Goal: Complete application form

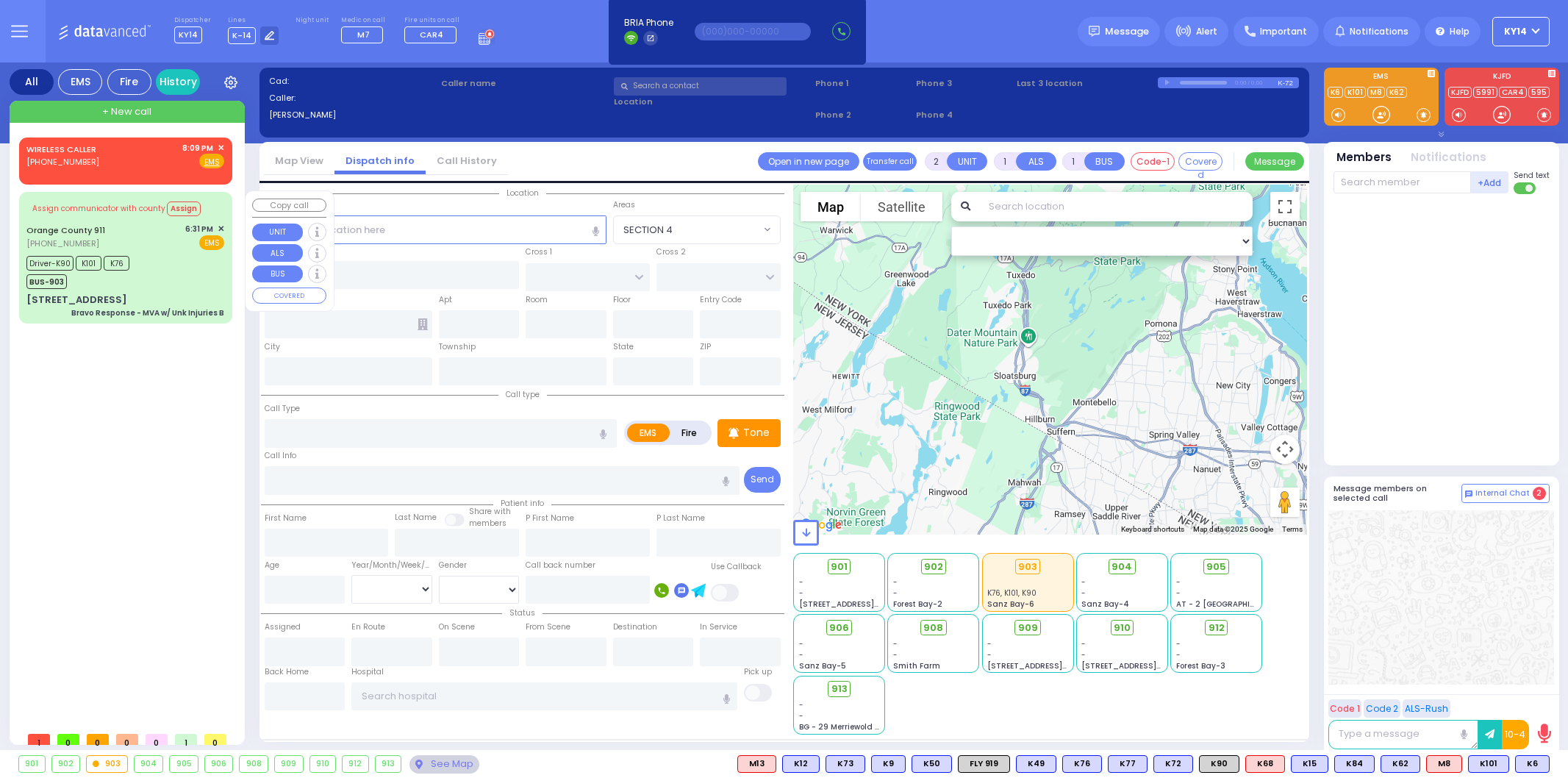
select select
click at [146, 157] on div "WIRELESS CALLER [PHONE_NUMBER] 8:09 PM ✕ Fire EMS" at bounding box center [126, 155] width 198 height 27
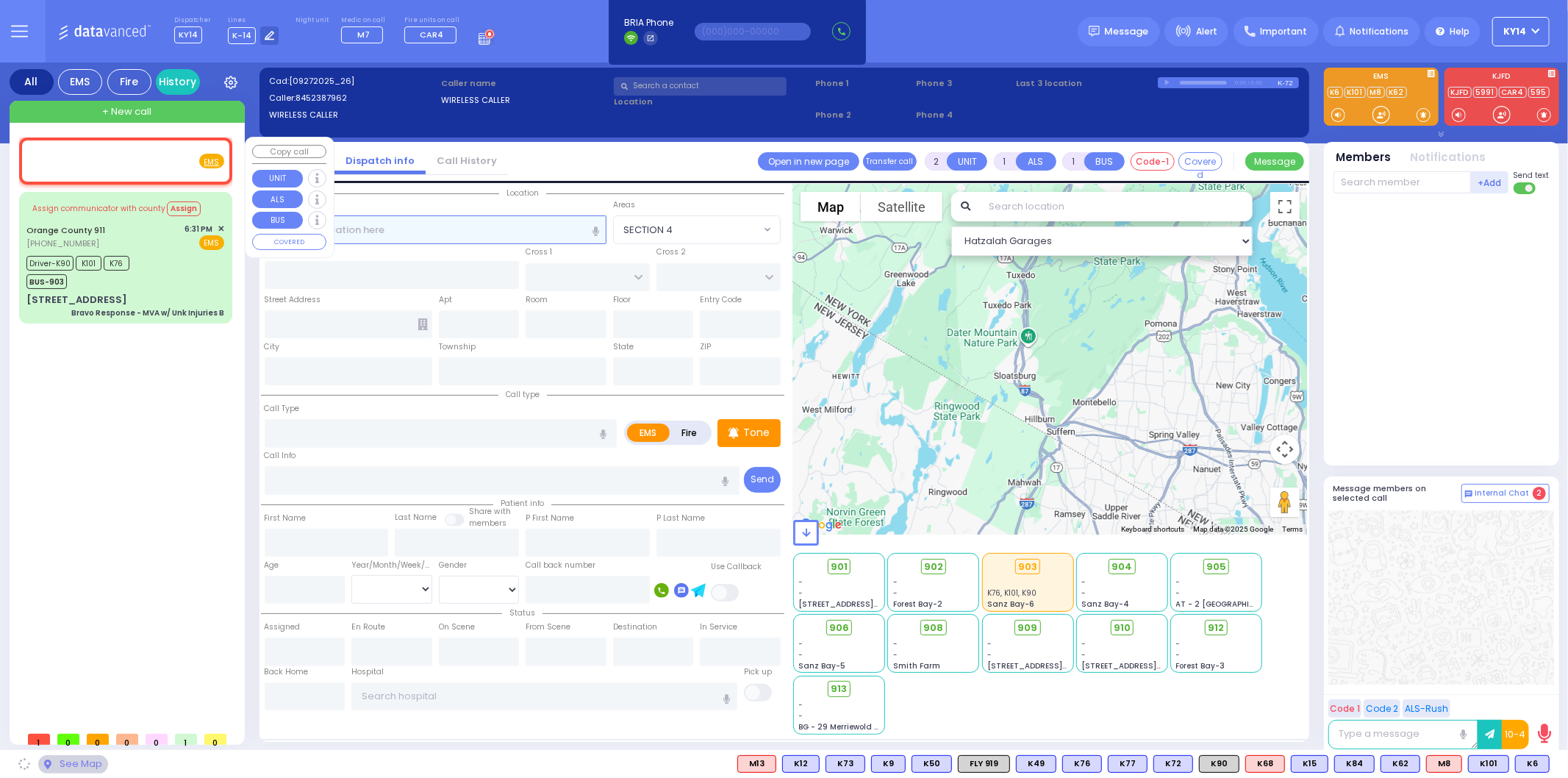
select select
radio input "true"
select select
type input "20:09"
select select "Hatzalah Garages"
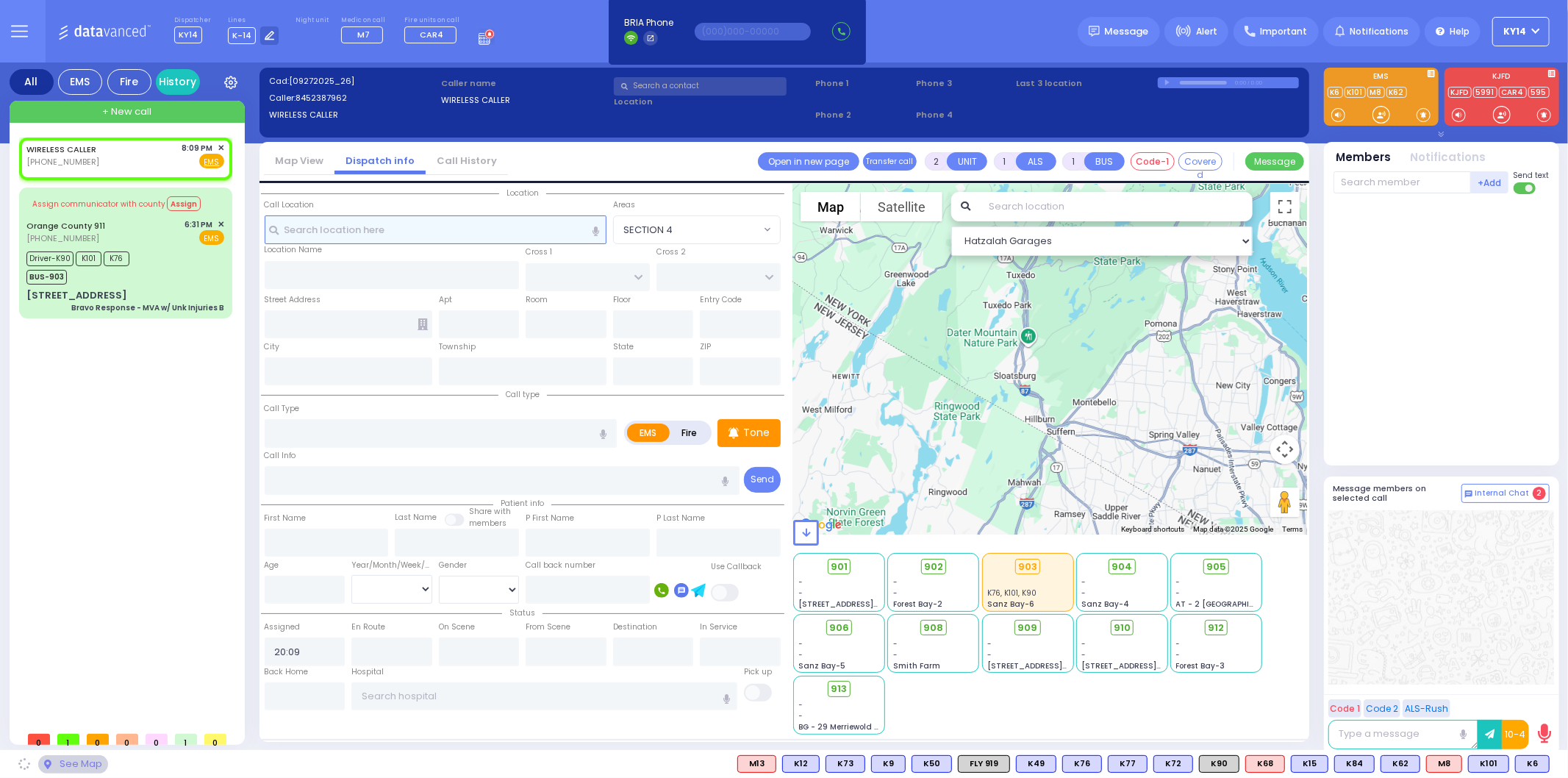
select select
radio input "true"
select select
select select "Hatzalah Garages"
click at [338, 228] on input "text" at bounding box center [435, 229] width 342 height 28
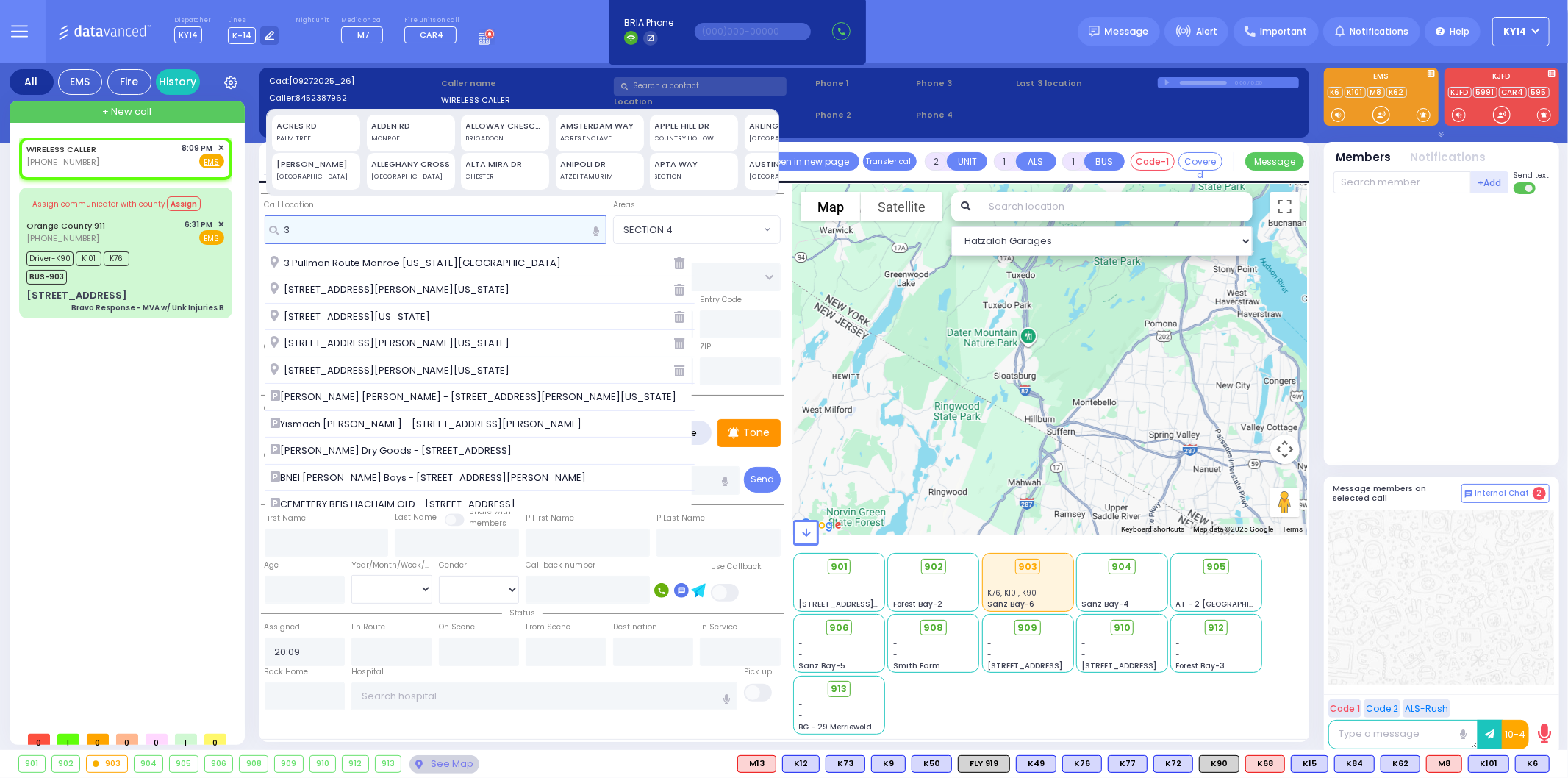
type input "3"
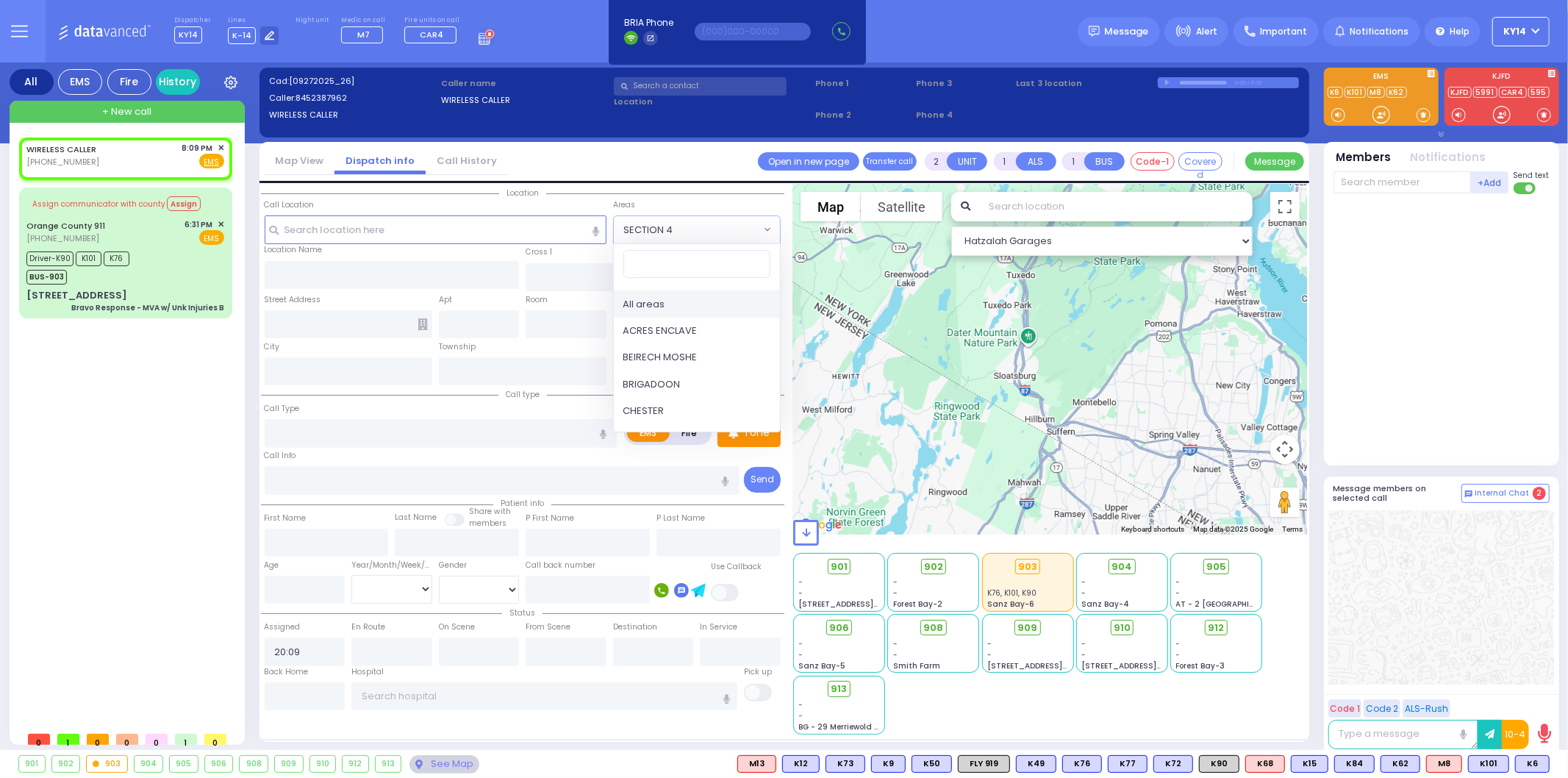
click at [697, 231] on span "SECTION 4" at bounding box center [687, 229] width 146 height 27
type input "bl"
select select "[GEOGRAPHIC_DATA]"
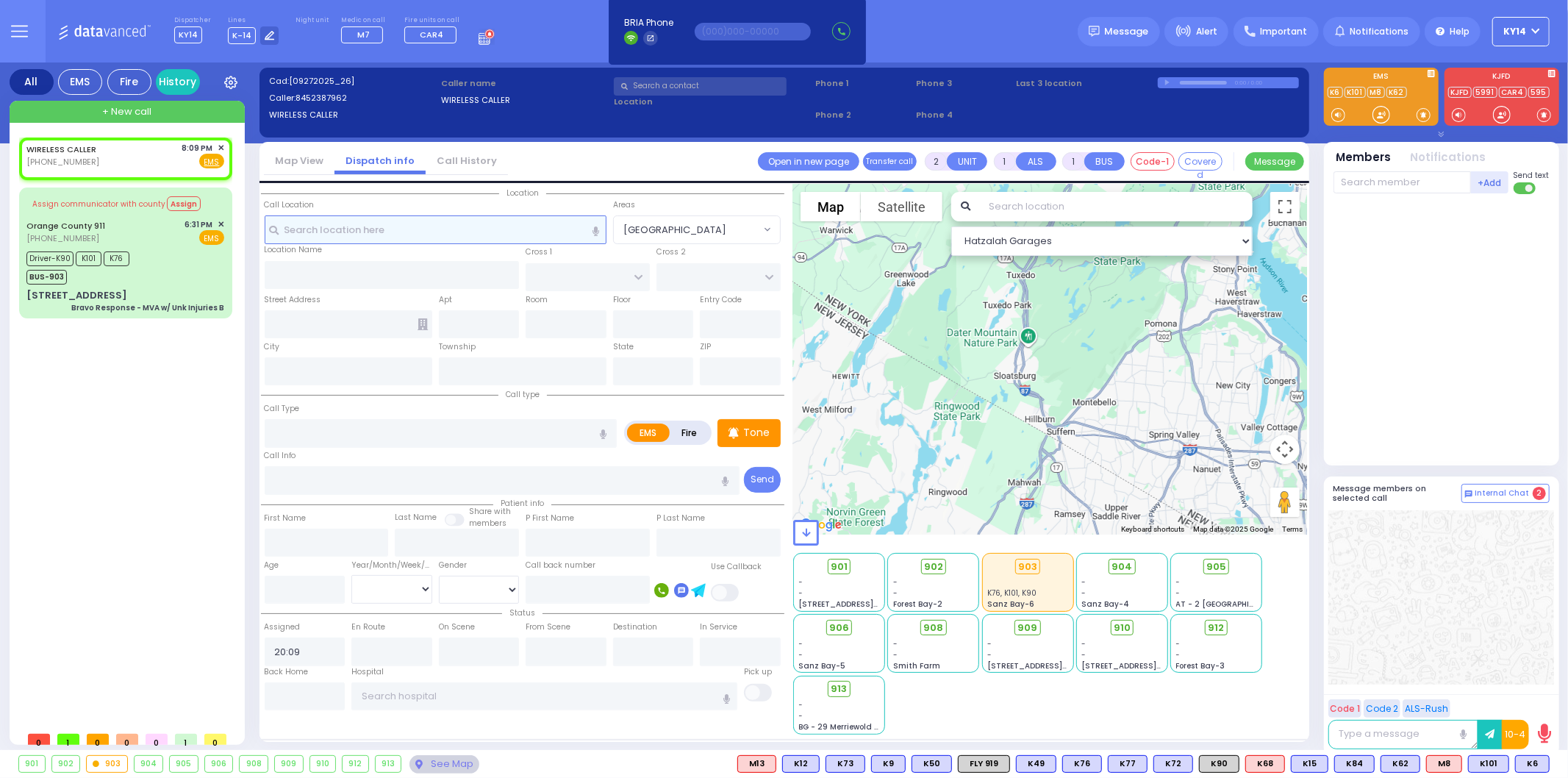
click at [456, 226] on input "text" at bounding box center [435, 229] width 342 height 28
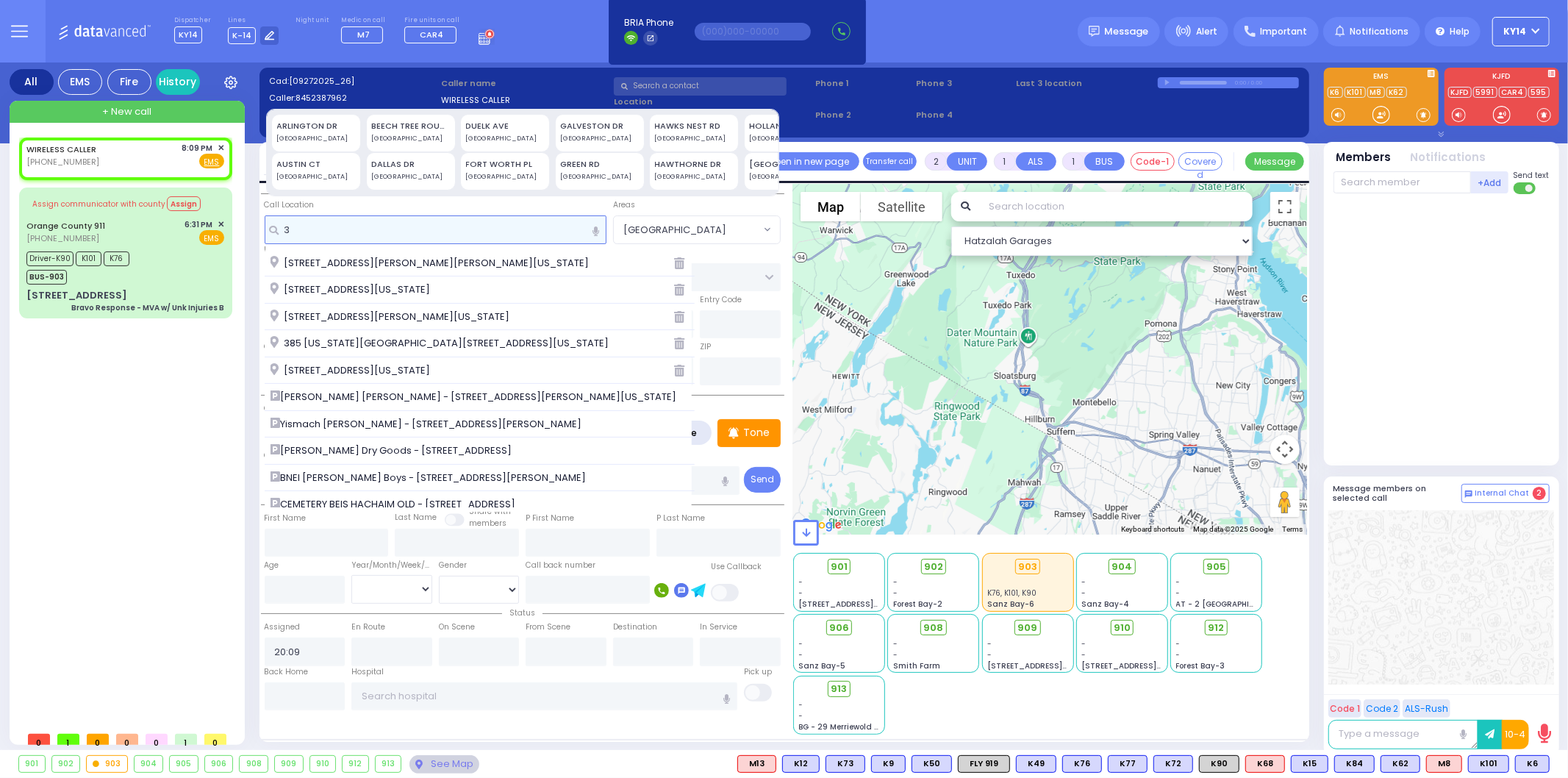
type input "3"
drag, startPoint x: 373, startPoint y: 186, endPoint x: 443, endPoint y: 189, distance: 70.1
click at [443, 189] on div "ARLINGTON [GEOGRAPHIC_DATA] AUSTIN CT [GEOGRAPHIC_DATA] BEECH TREE ROUND [GEOGR…" at bounding box center [523, 153] width 514 height 87
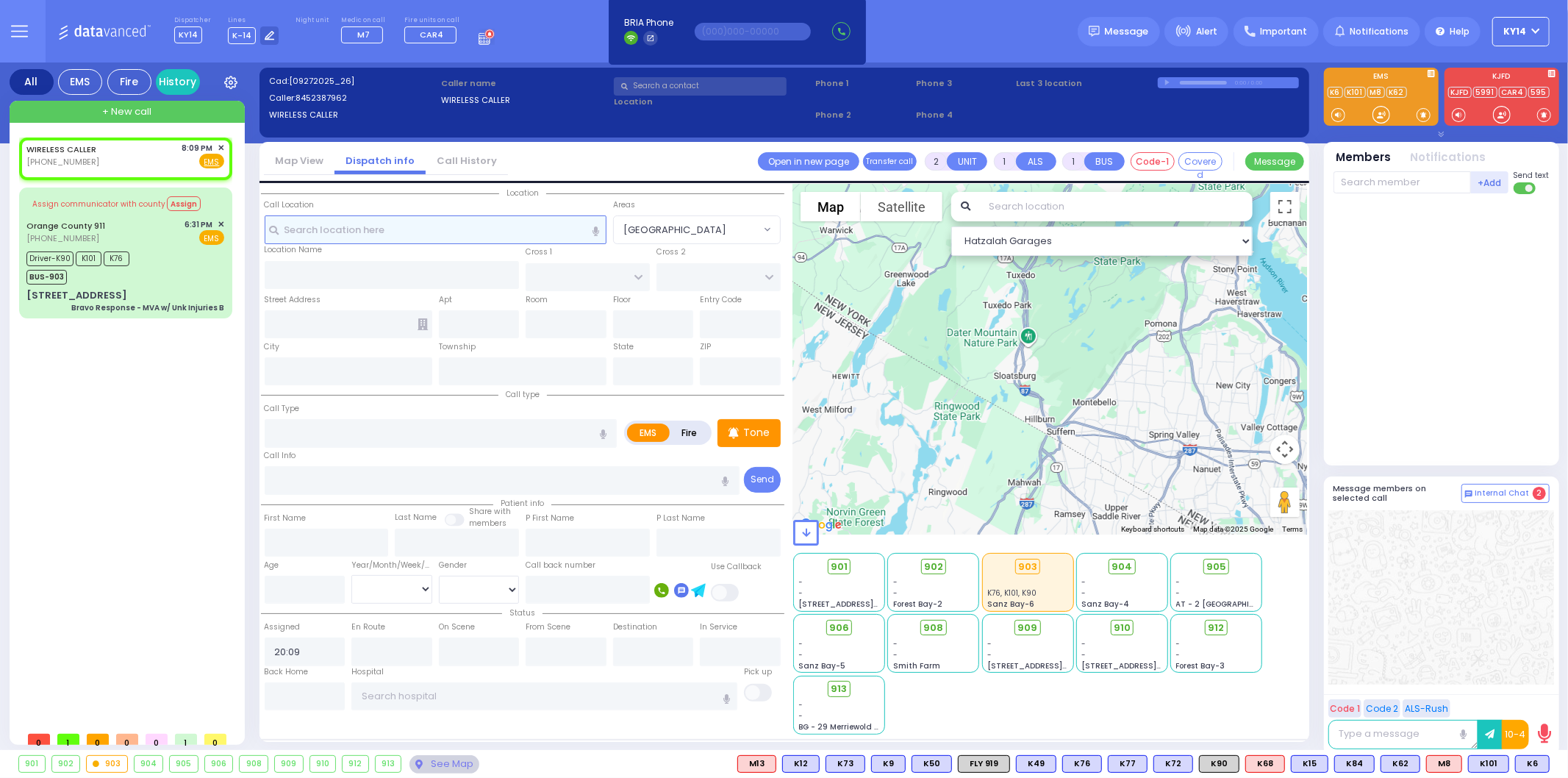
click at [354, 224] on input "text" at bounding box center [435, 229] width 342 height 28
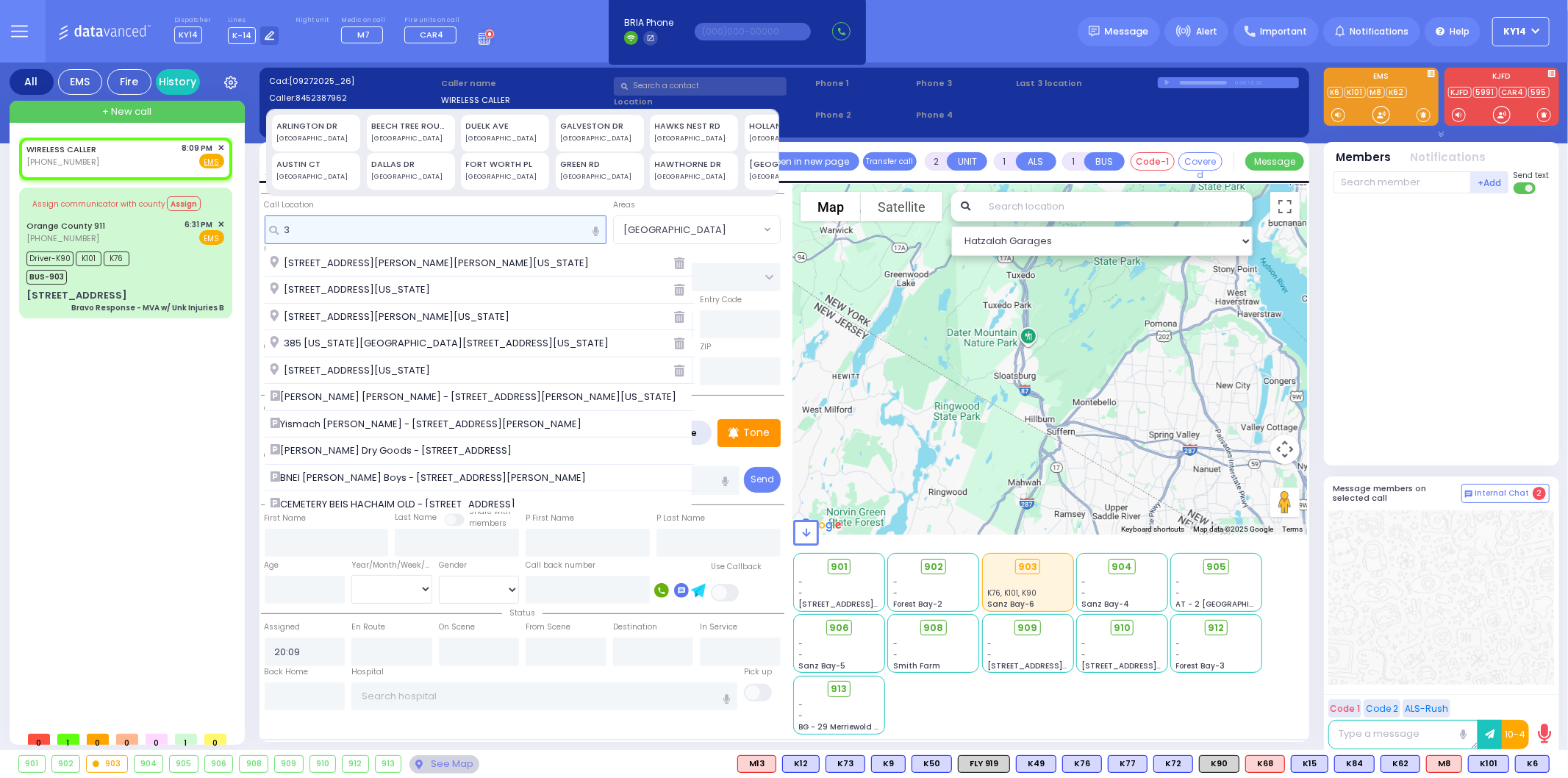
type input "3"
click at [372, 184] on div "ARLINGTON [GEOGRAPHIC_DATA] AUSTIN CT [GEOGRAPHIC_DATA] BEECH TREE ROUND [GEOGR…" at bounding box center [520, 153] width 507 height 86
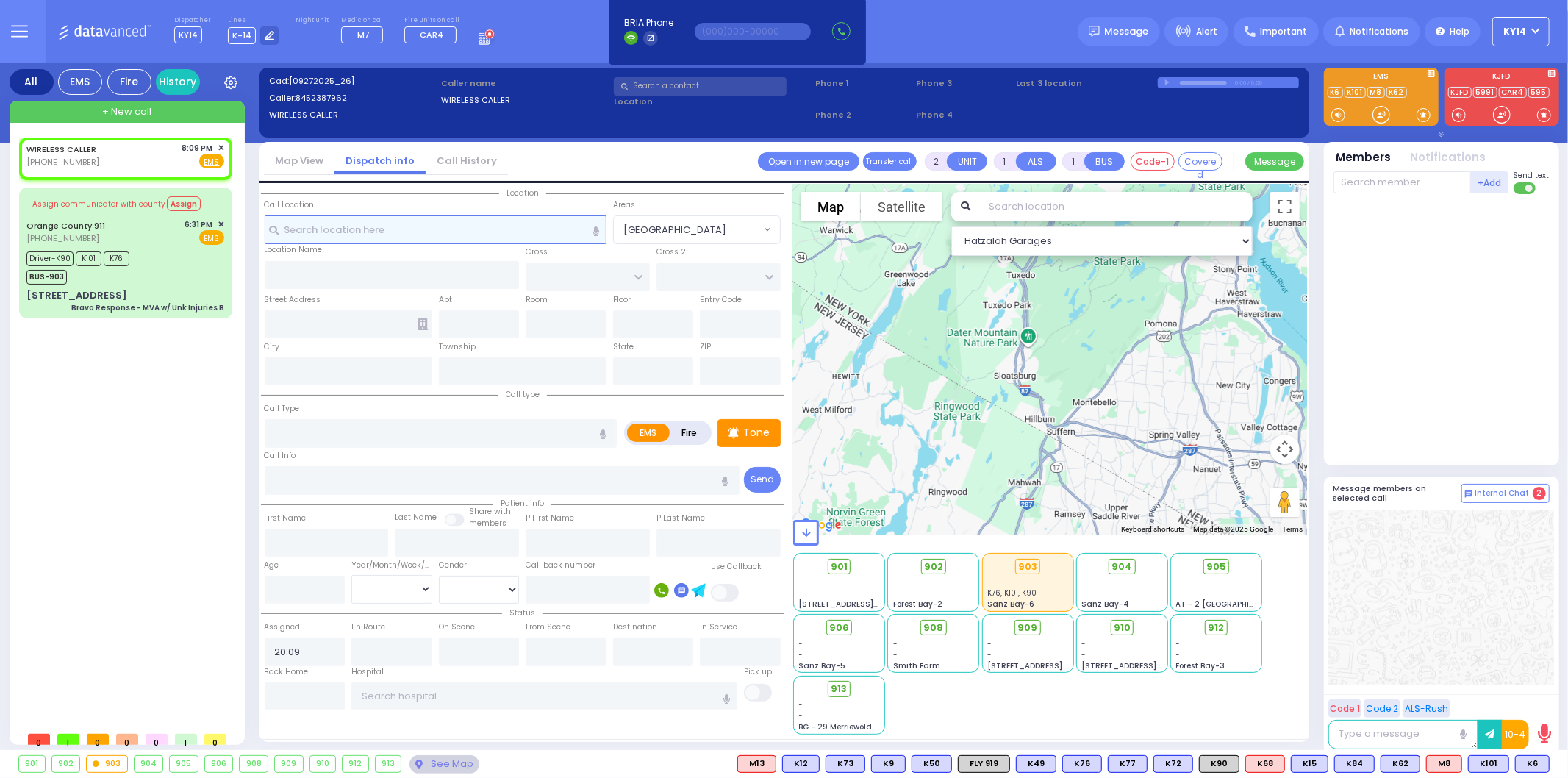
drag, startPoint x: 352, startPoint y: 231, endPoint x: 361, endPoint y: 238, distance: 11.4
click at [359, 236] on input "text" at bounding box center [435, 229] width 342 height 28
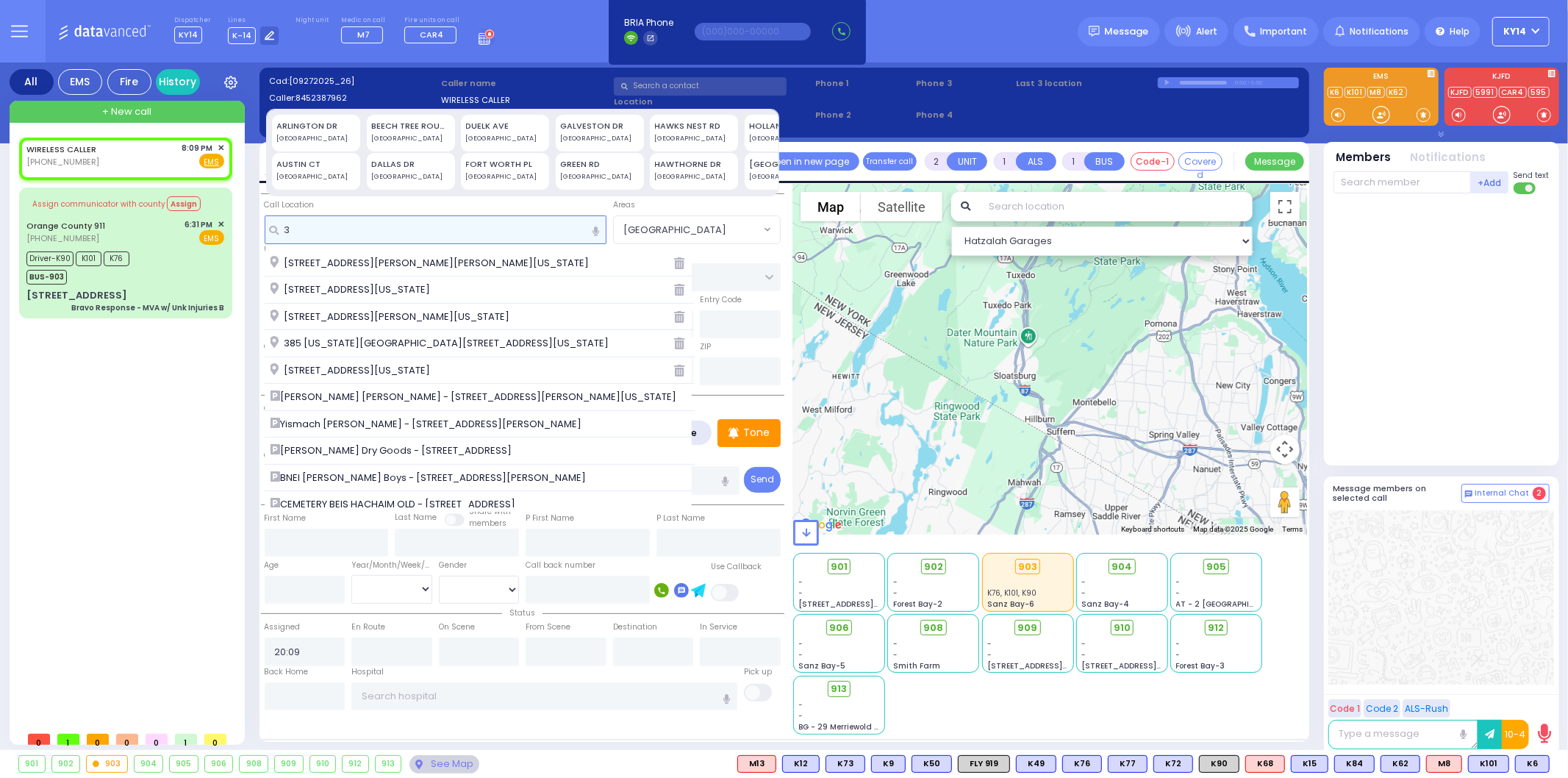
type input "3"
drag, startPoint x: 311, startPoint y: 186, endPoint x: 356, endPoint y: 188, distance: 45.0
click at [356, 188] on div "ARLINGTON [GEOGRAPHIC_DATA] AUSTIN CT [GEOGRAPHIC_DATA] BEECH TREE ROUND [GEOGR…" at bounding box center [523, 153] width 514 height 87
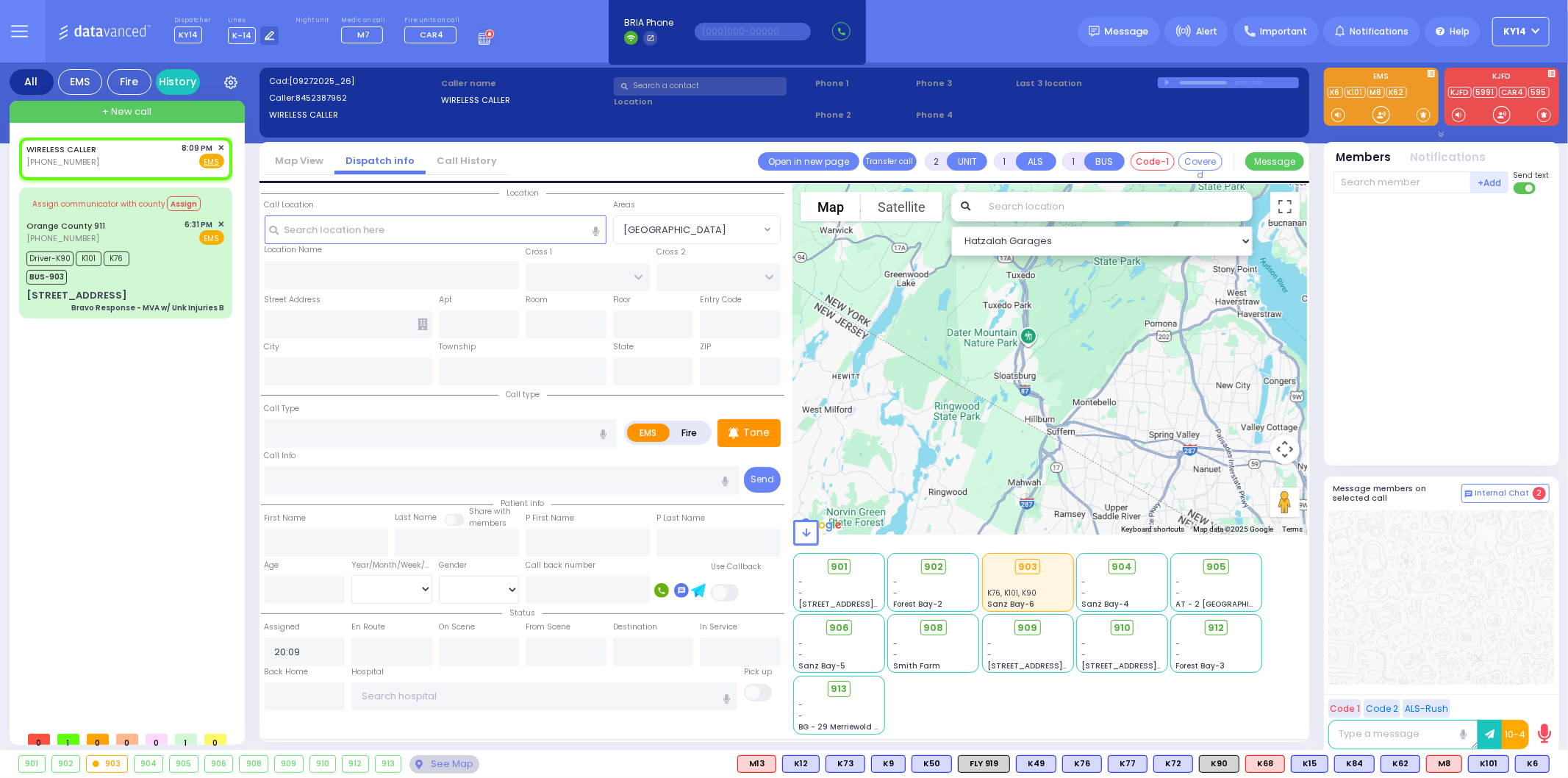
click at [365, 188] on div "Location Call Location Select a call Clear address" at bounding box center [523, 238] width 523 height 107
click at [333, 236] on input "text" at bounding box center [435, 229] width 342 height 28
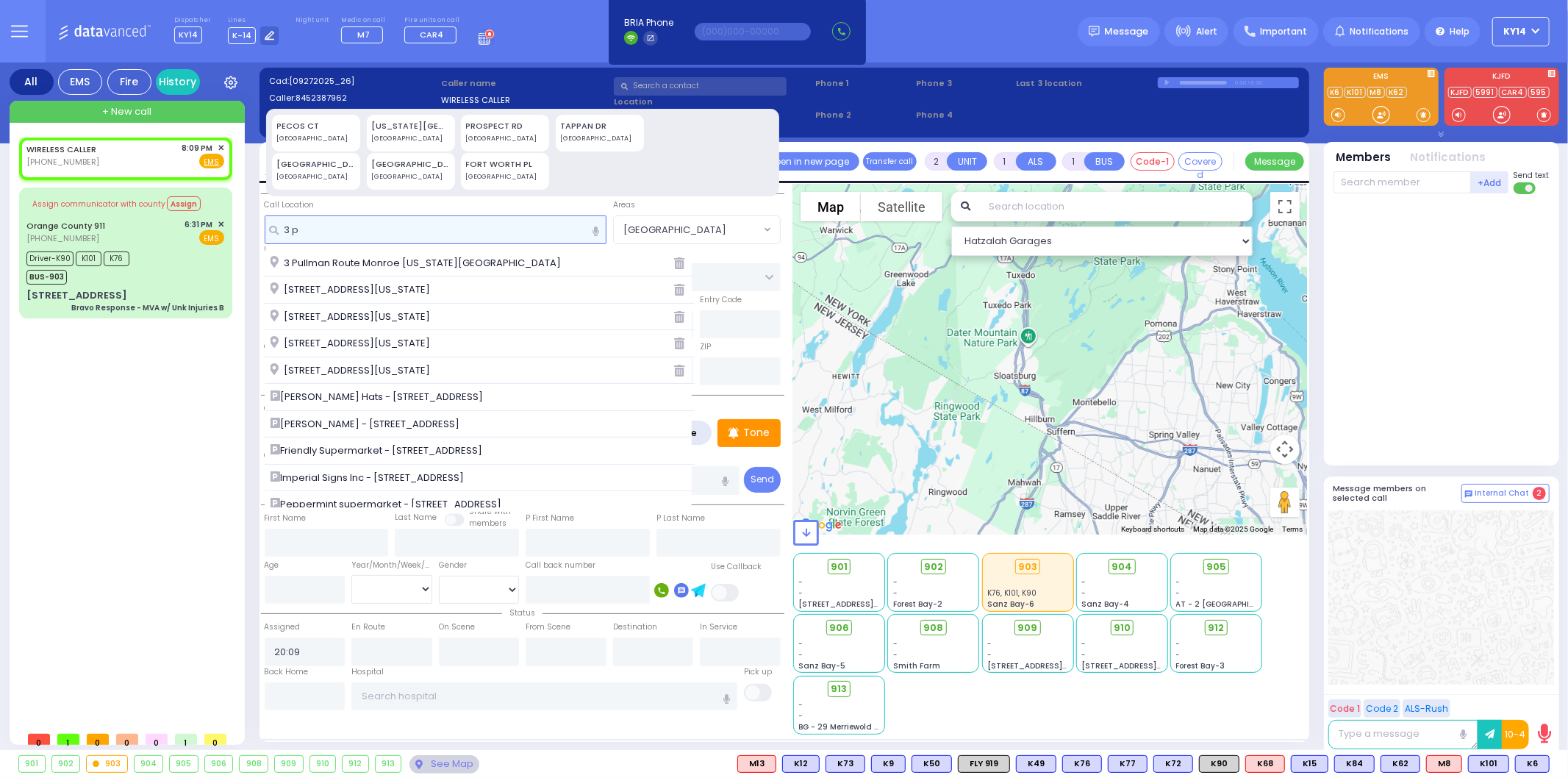
type input "3 p"
click at [317, 126] on div "PECOS CT" at bounding box center [317, 126] width 79 height 12
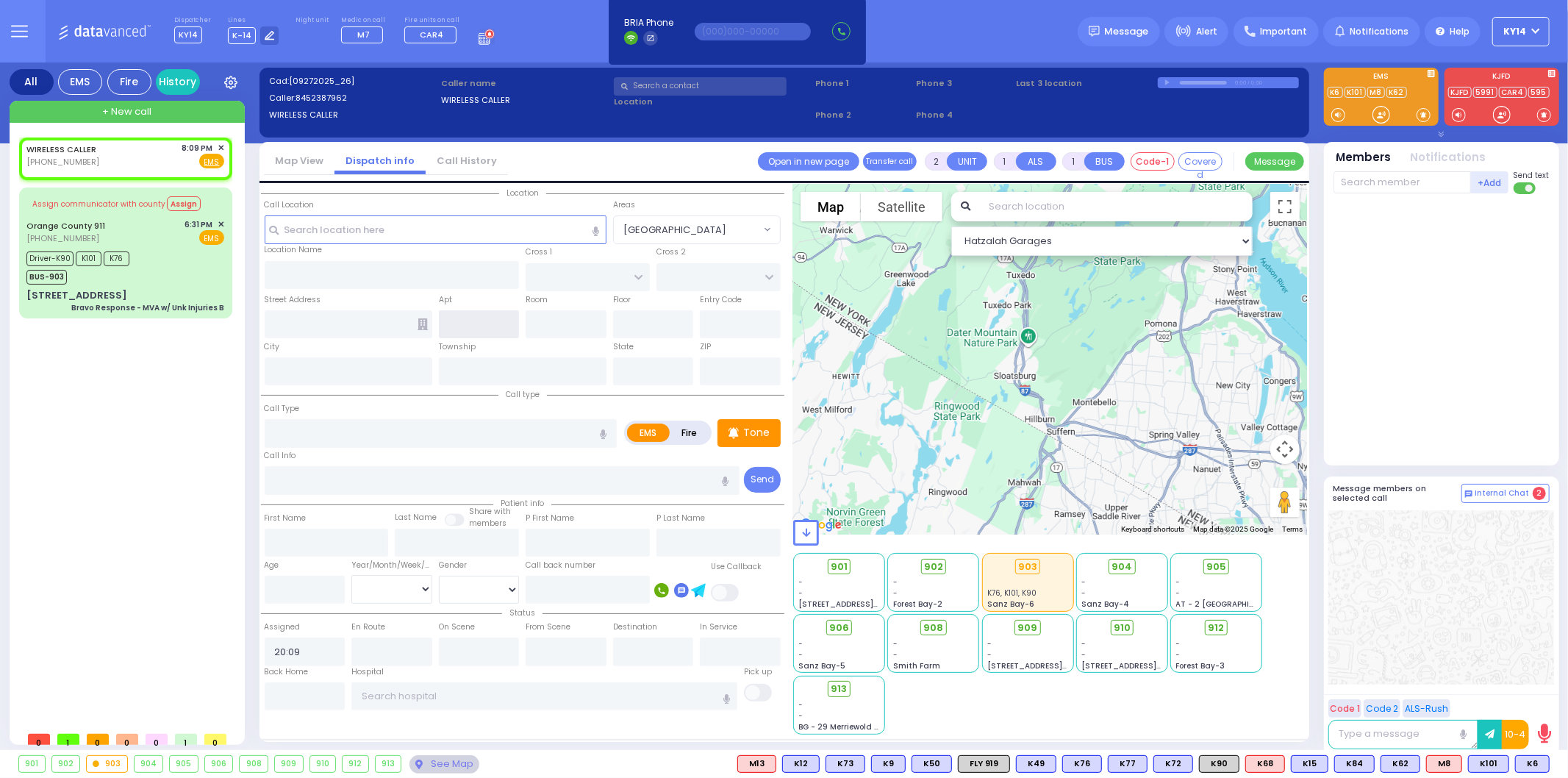
type input "3 PECOS CT"
type input "MONROE"
type input "10950"
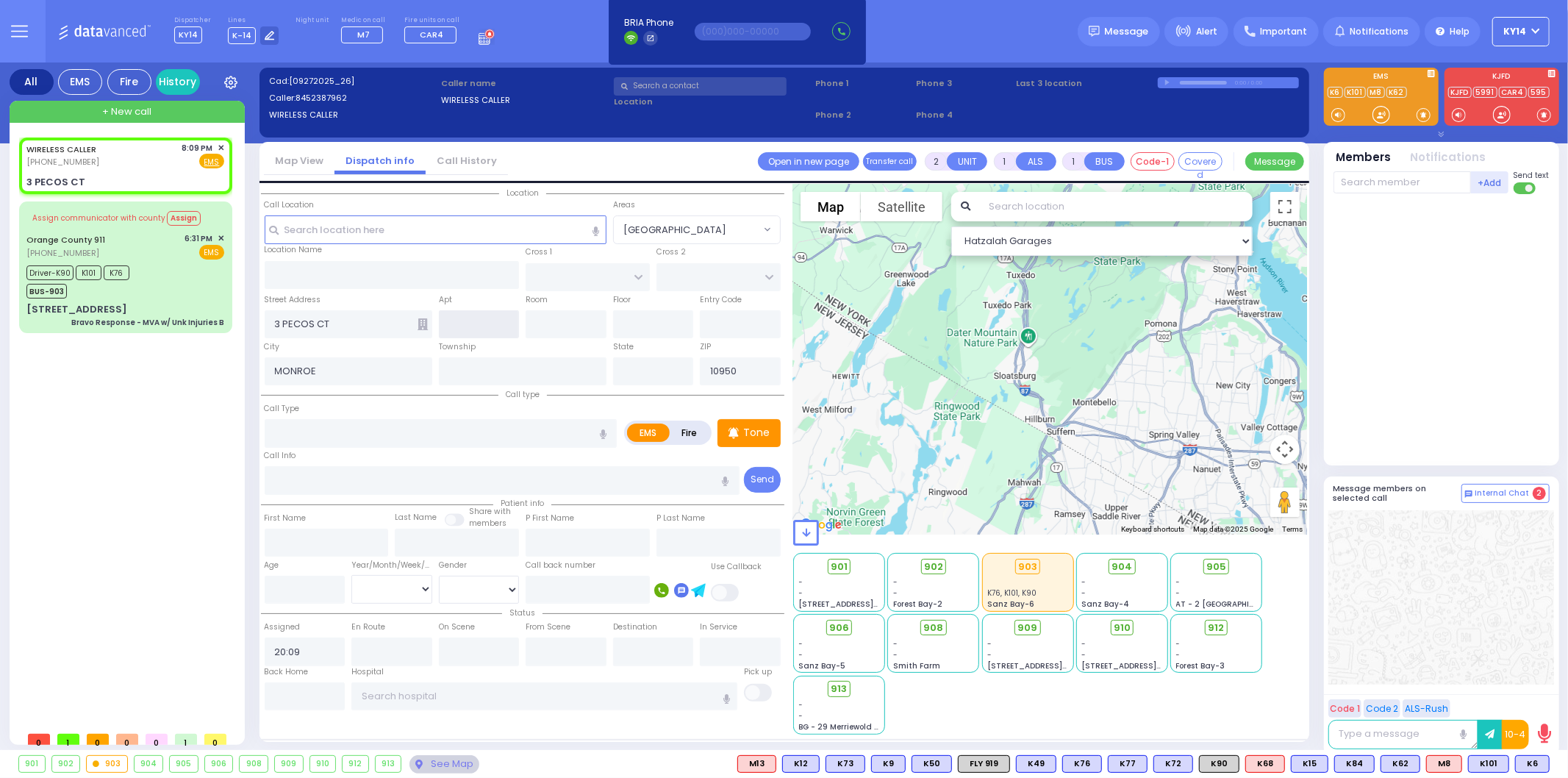
select select
radio input "true"
select select
select select "Hatzalah Garages"
type input "[US_STATE]"
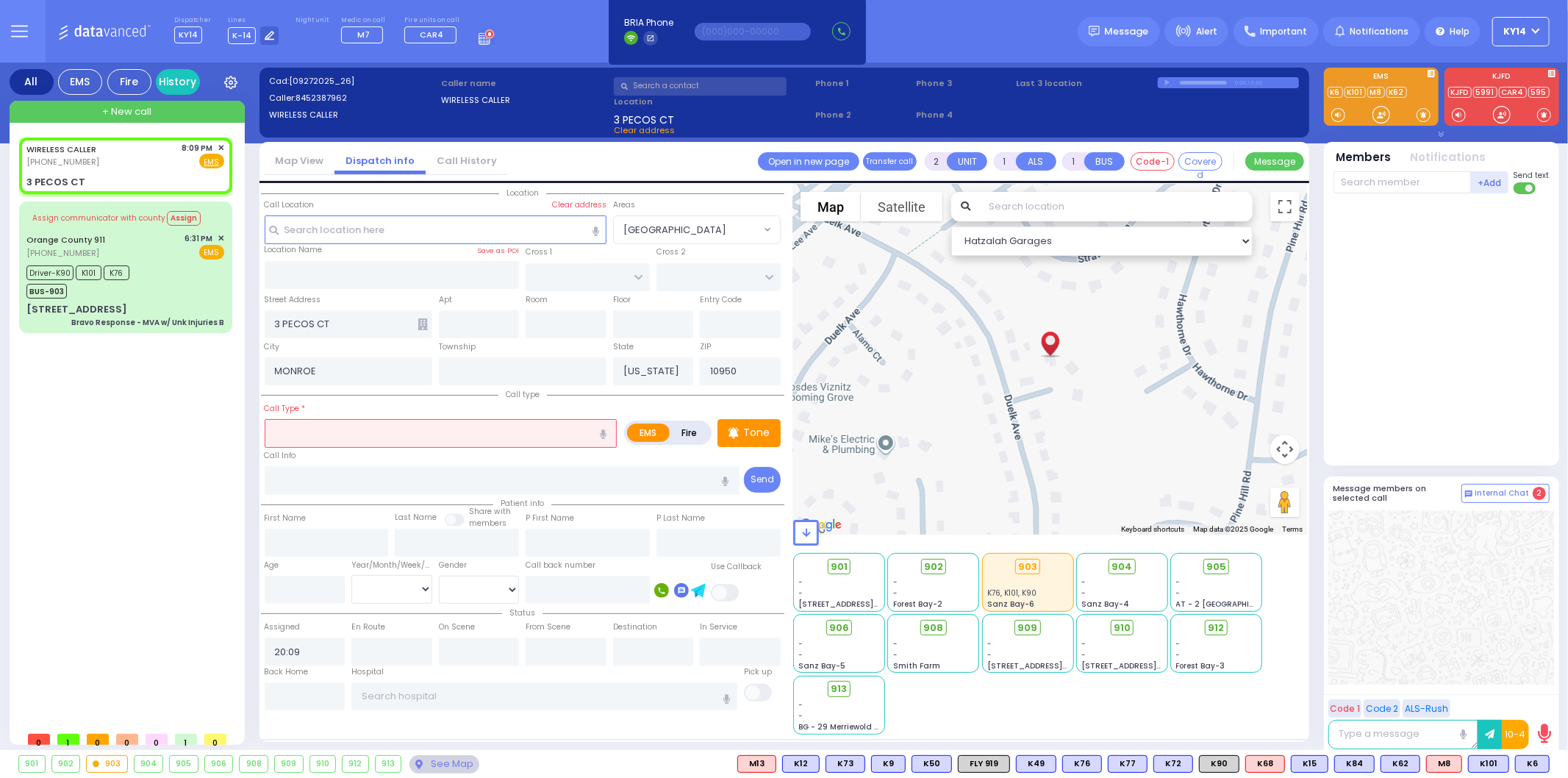
click at [328, 428] on input "text" at bounding box center [441, 433] width 353 height 28
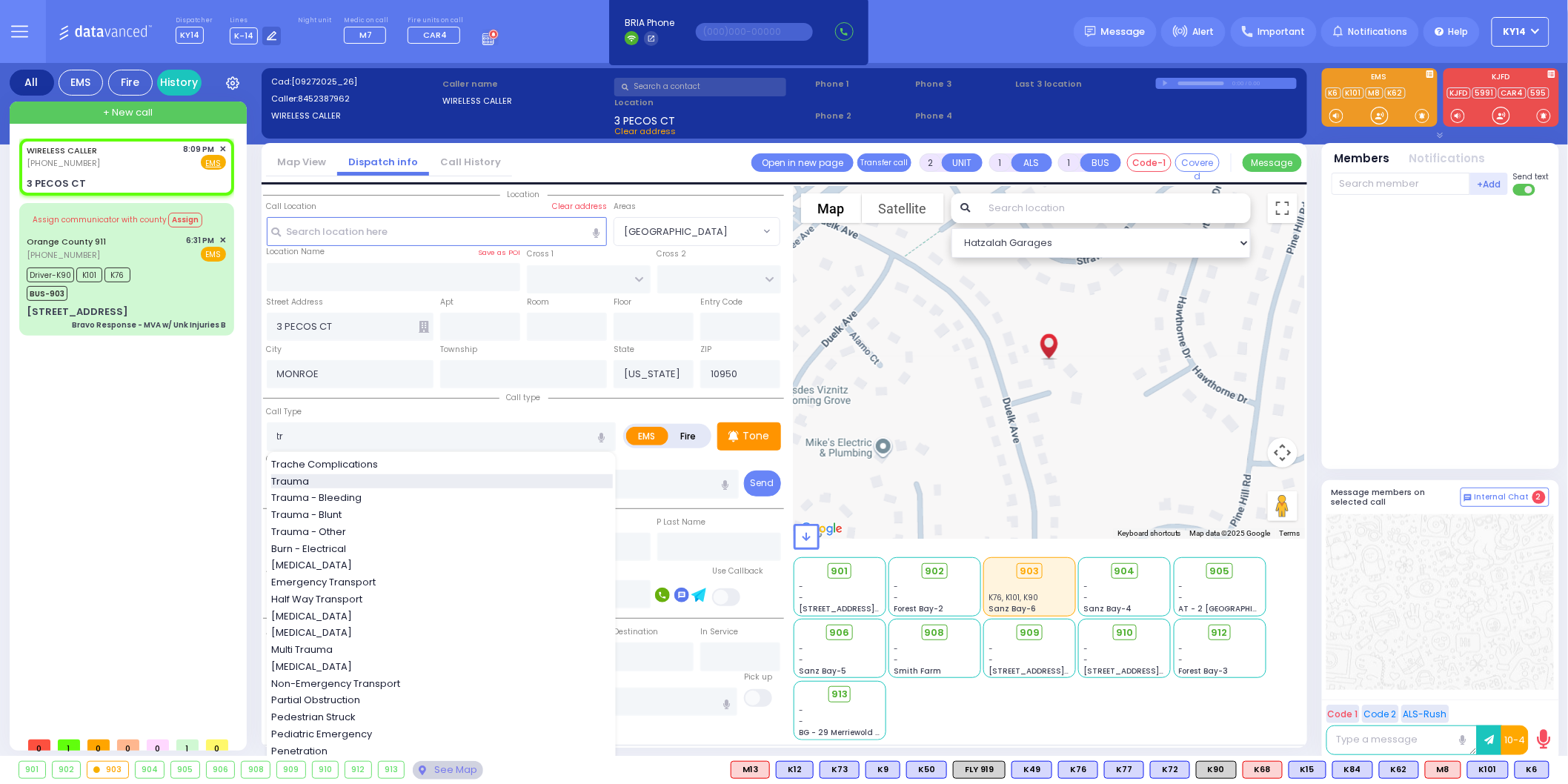
click at [305, 476] on span "Trauma" at bounding box center [293, 481] width 43 height 15
type input "Trauma"
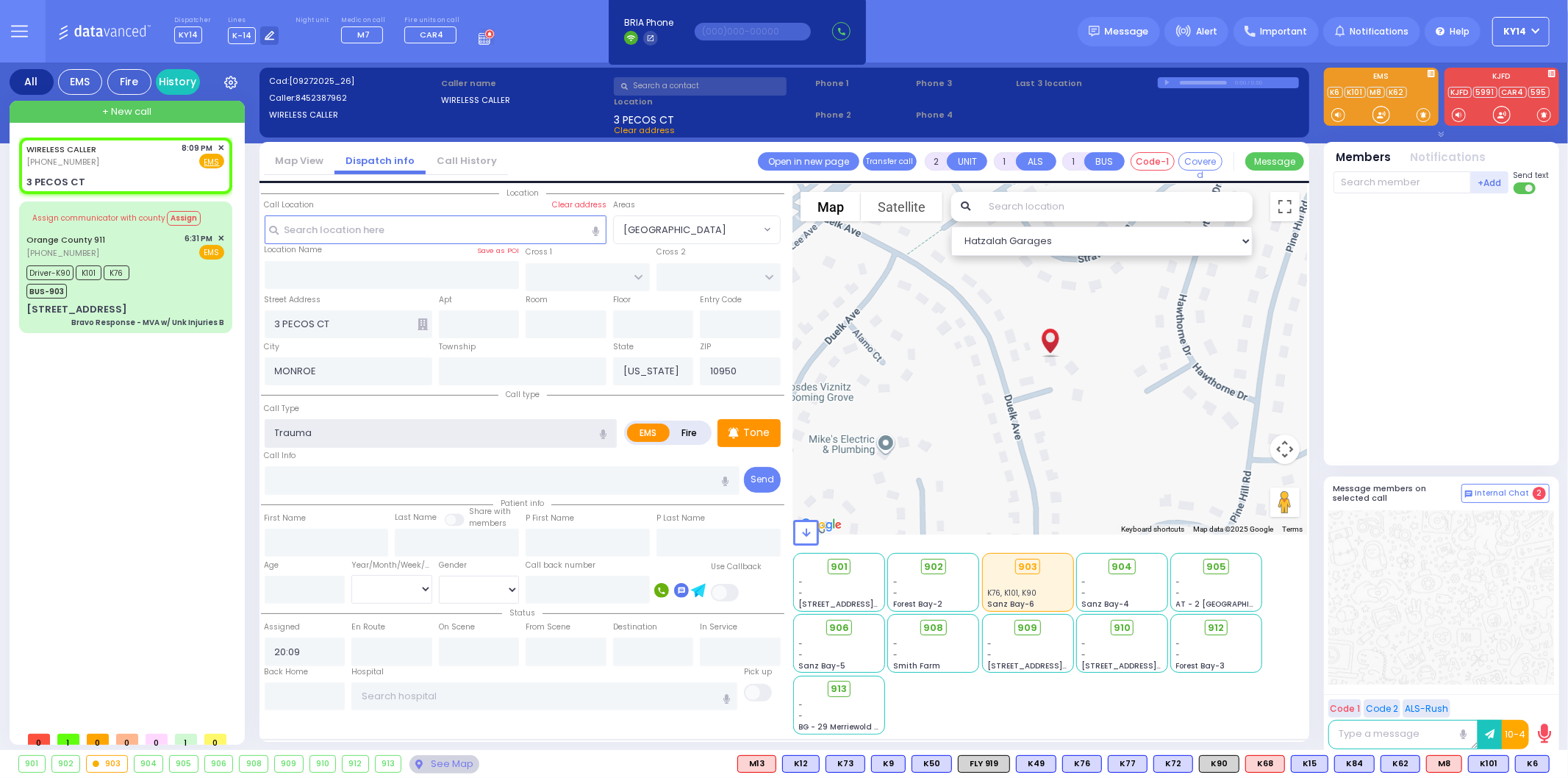
type input "0"
click at [746, 435] on p "Tone" at bounding box center [756, 433] width 27 height 15
select select
radio input "true"
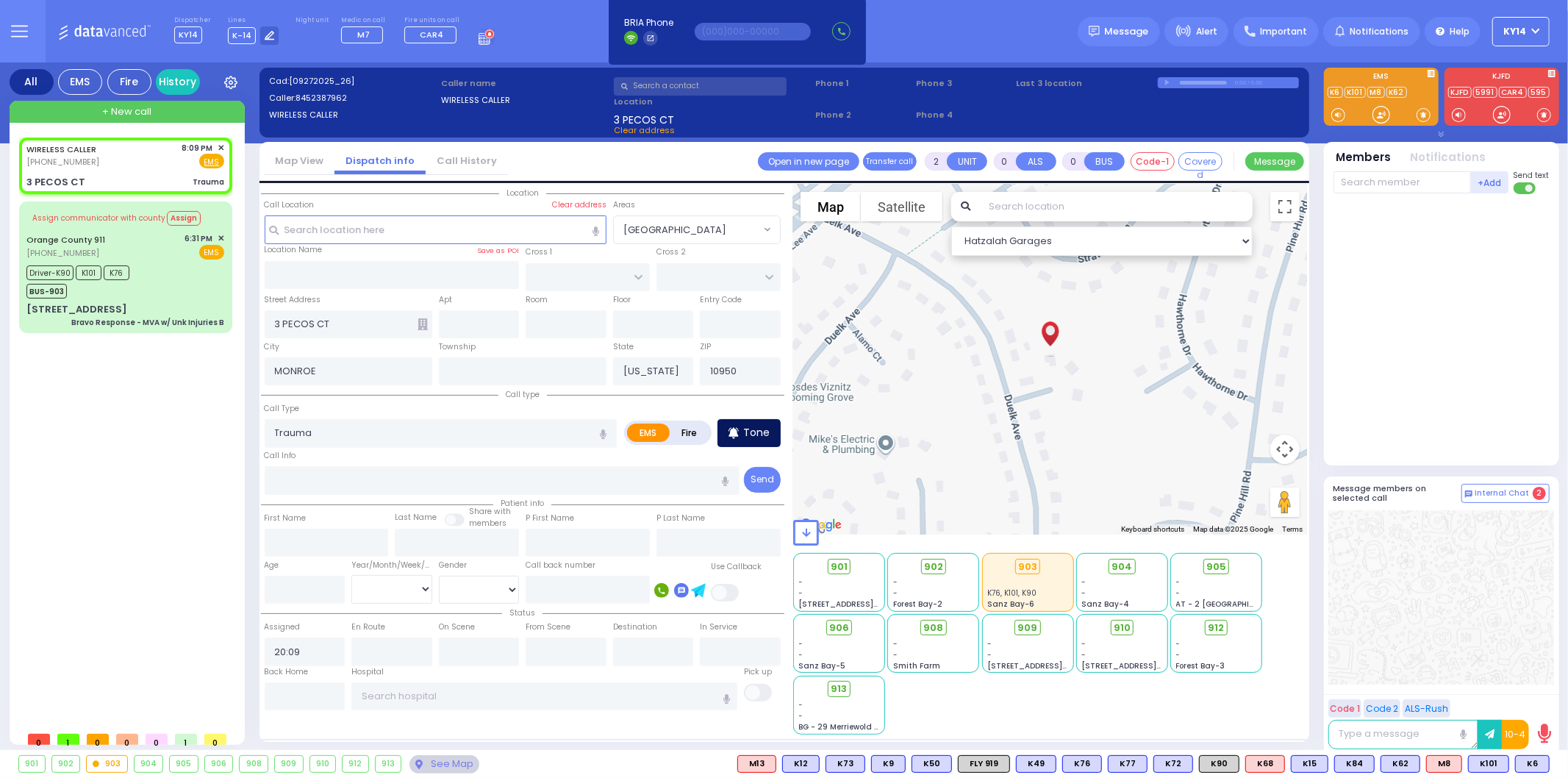
select select
select select "Hatzalah Garages"
select select
radio input "true"
select select
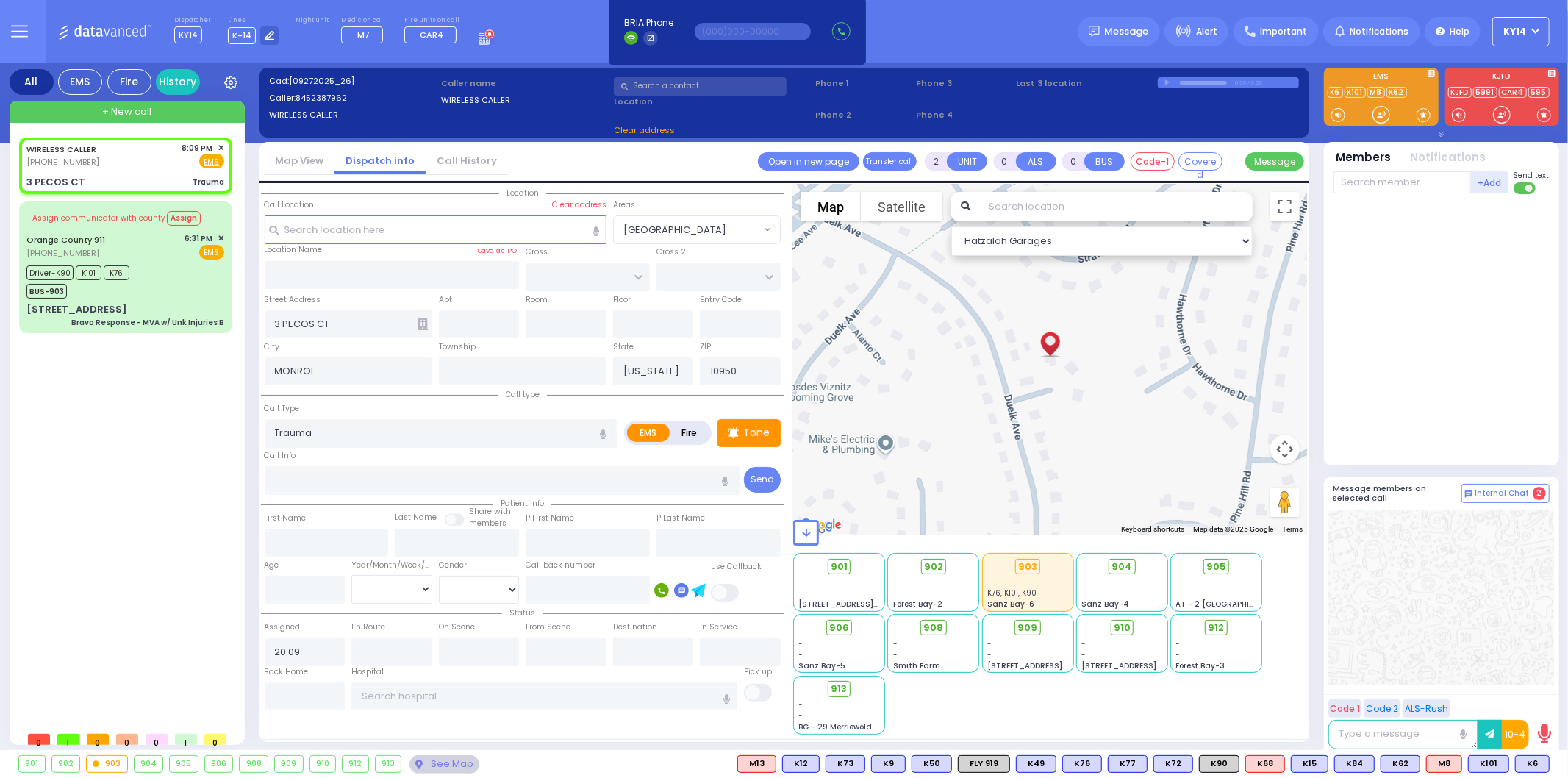
select select "Hatzalah Garages"
click at [1520, 761] on span "K48" at bounding box center [1530, 763] width 39 height 16
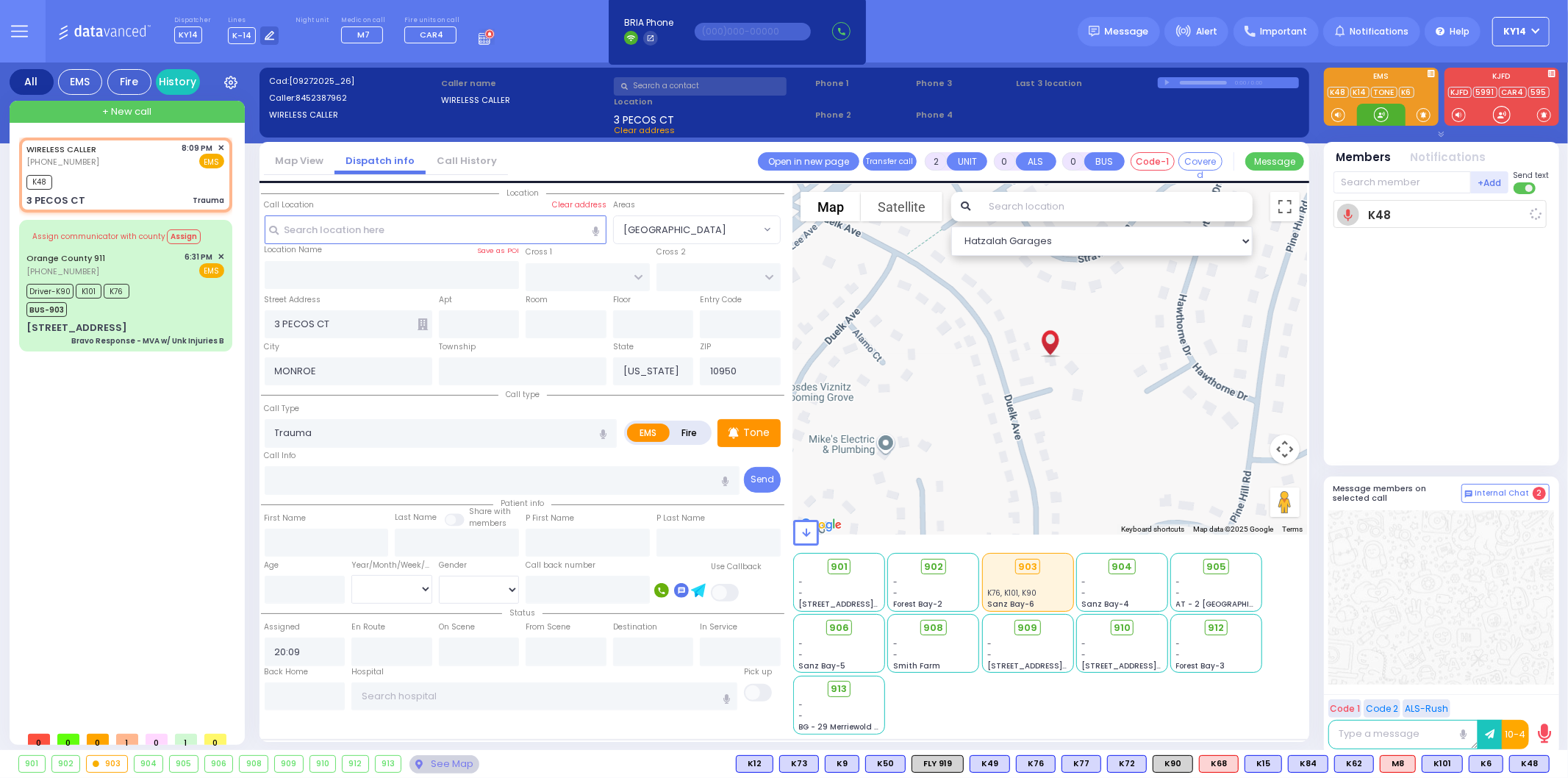
select select
radio input "true"
select select
type input "20:13"
select select "Hatzalah Garages"
